Goal: Navigation & Orientation: Find specific page/section

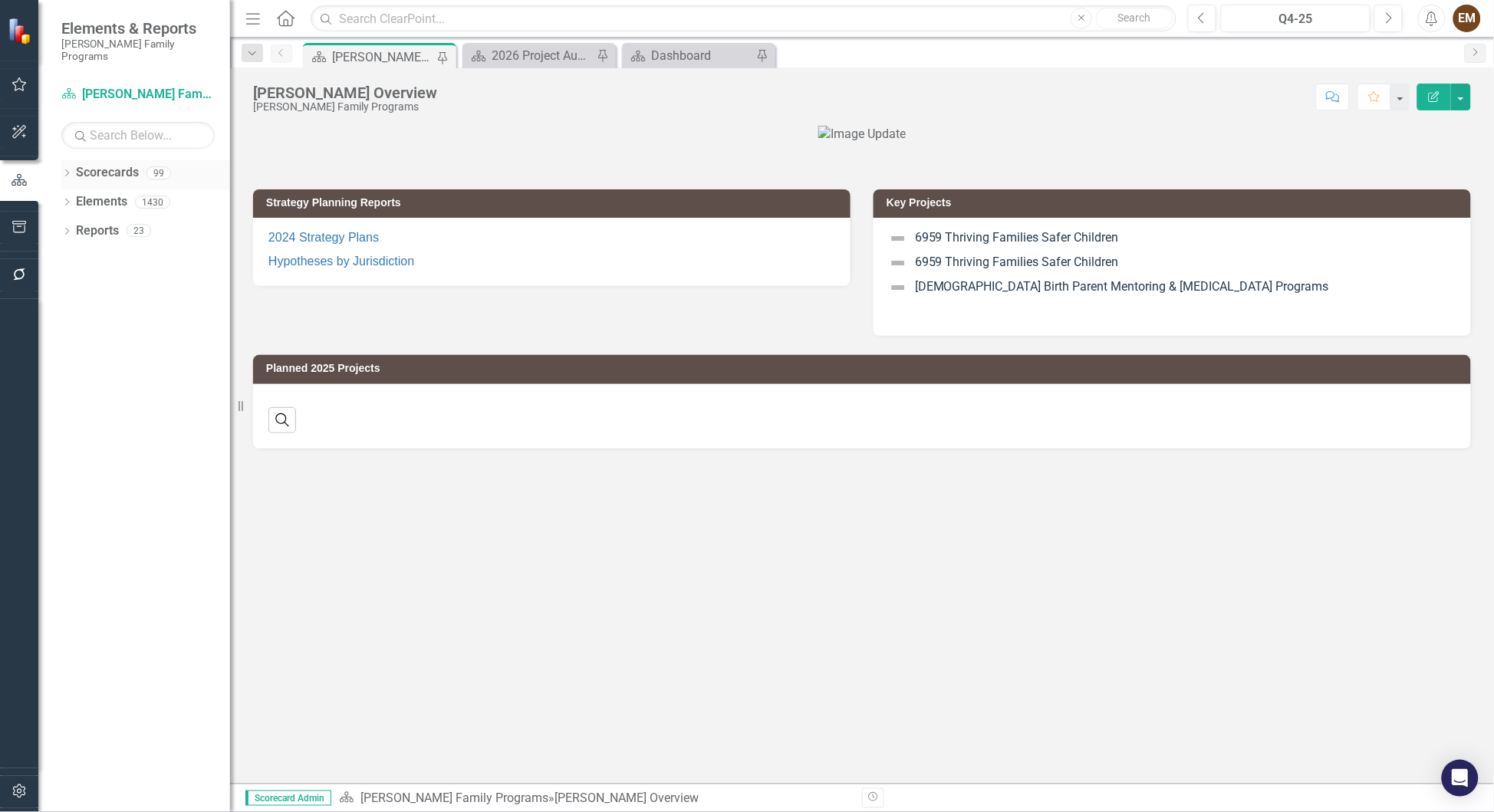
click at [64, 170] on icon "Dropdown" at bounding box center [66, 174] width 11 height 8
click at [72, 190] on div "Dropdown [PERSON_NAME] Family Programs" at bounding box center [149, 202] width 161 height 25
click at [75, 197] on icon "Dropdown" at bounding box center [74, 201] width 11 height 9
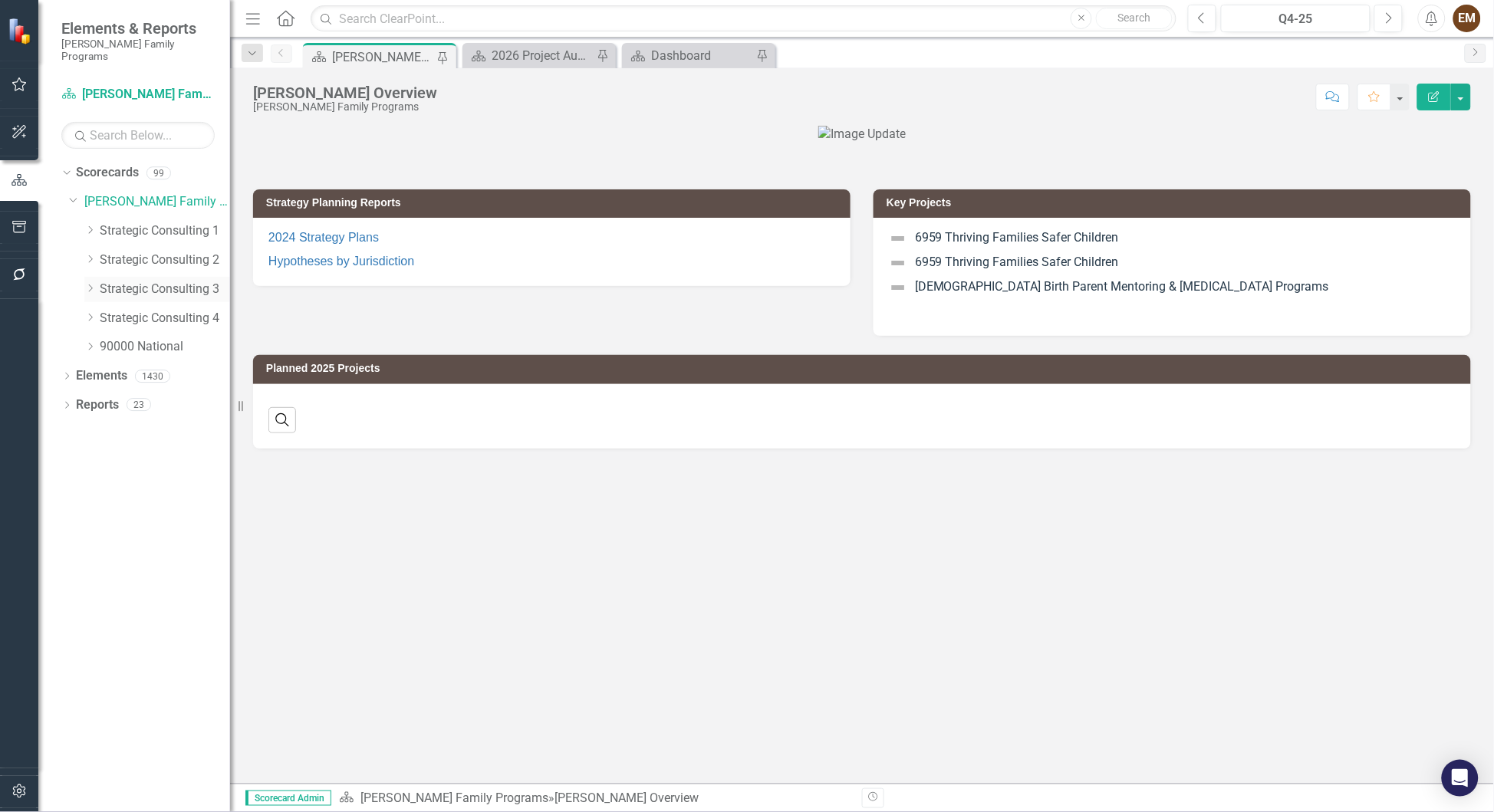
click at [151, 280] on link "Strategic Consulting 3" at bounding box center [165, 289] width 131 height 18
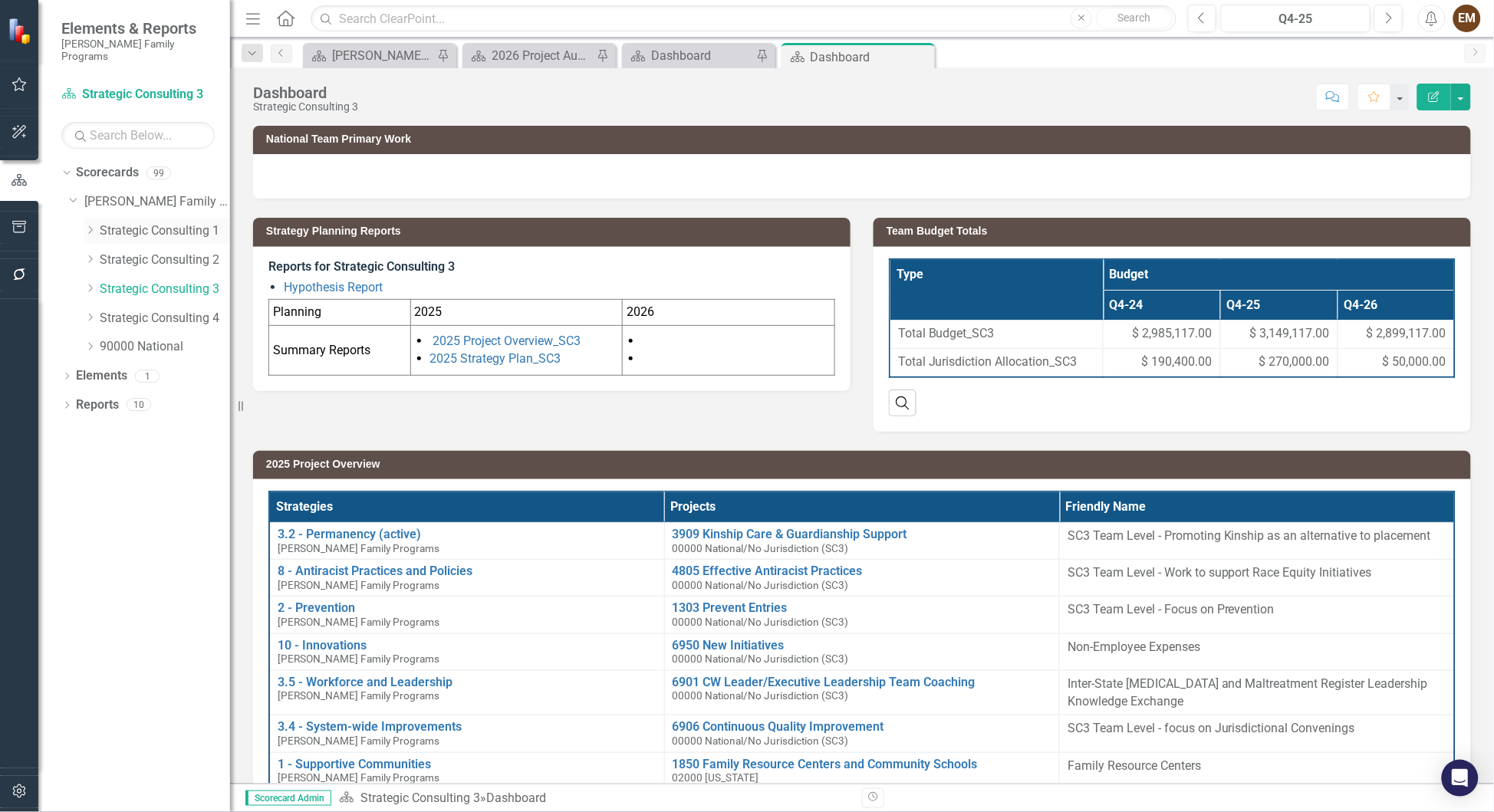
click at [154, 222] on link "Strategic Consulting 1" at bounding box center [165, 231] width 131 height 18
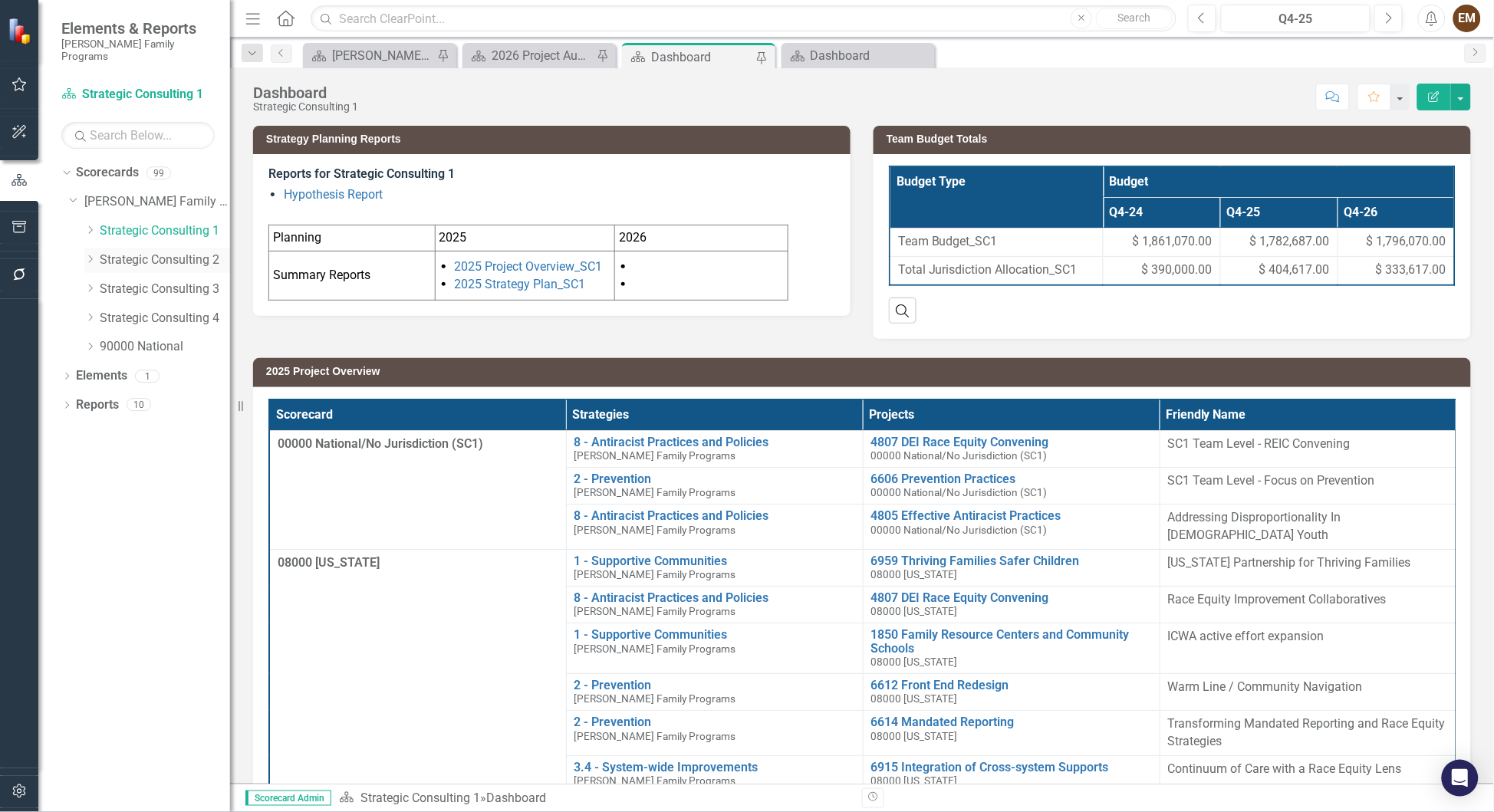
click at [170, 252] on link "Strategic Consulting 2" at bounding box center [165, 261] width 131 height 18
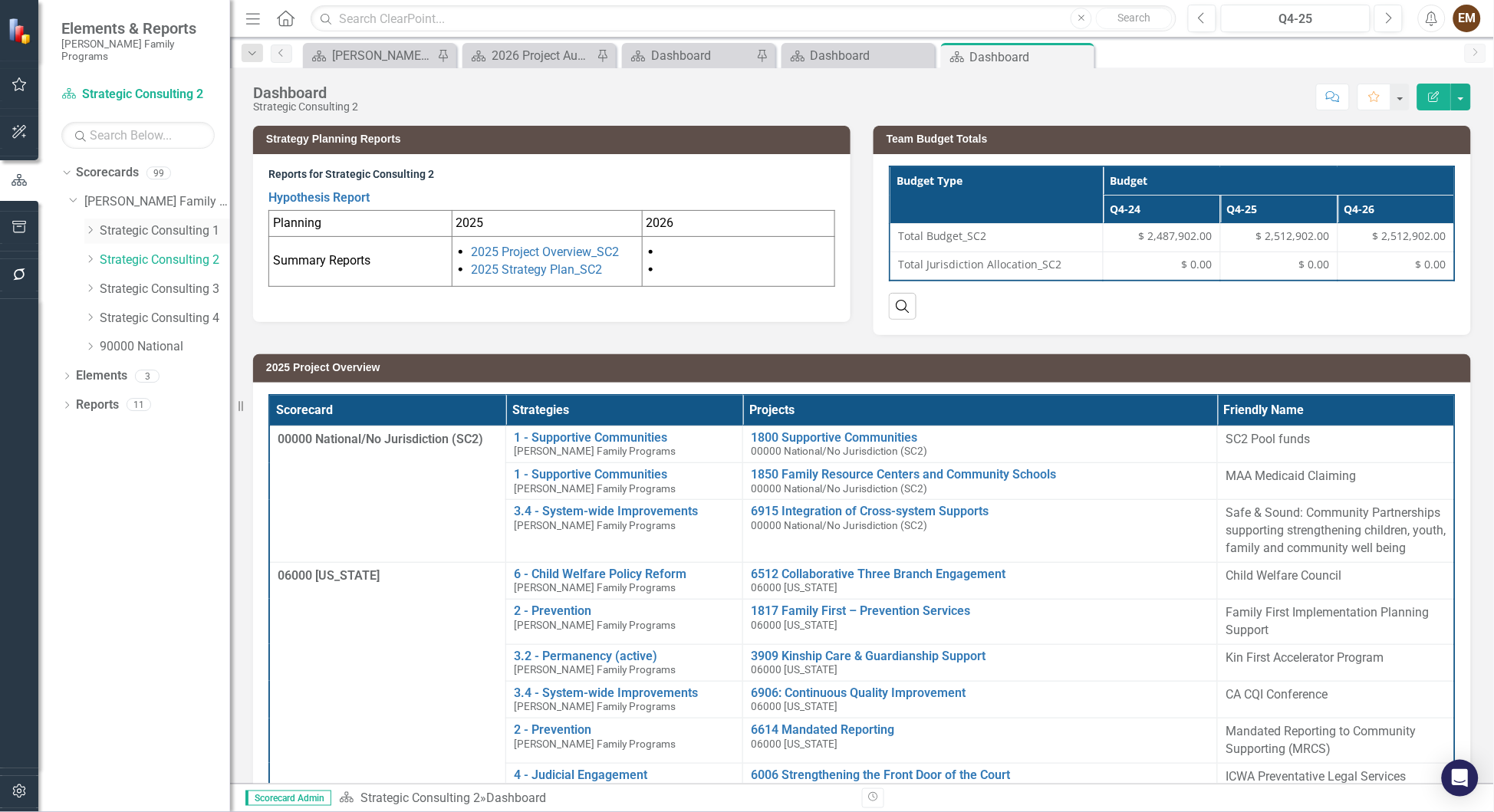
click at [155, 222] on link "Strategic Consulting 1" at bounding box center [165, 231] width 131 height 18
